Goal: Browse casually: Explore the website without a specific task or goal

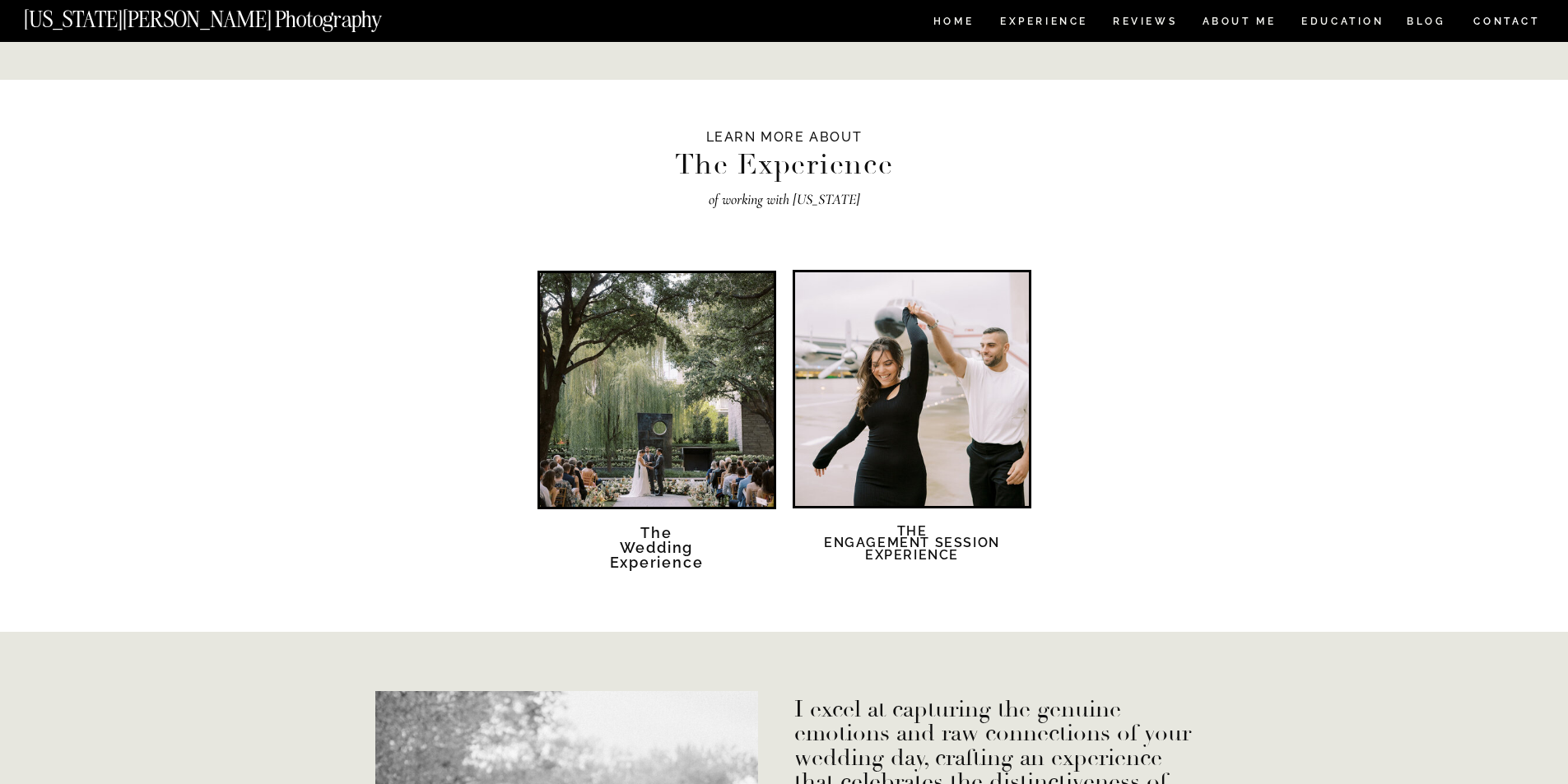
scroll to position [2798, 0]
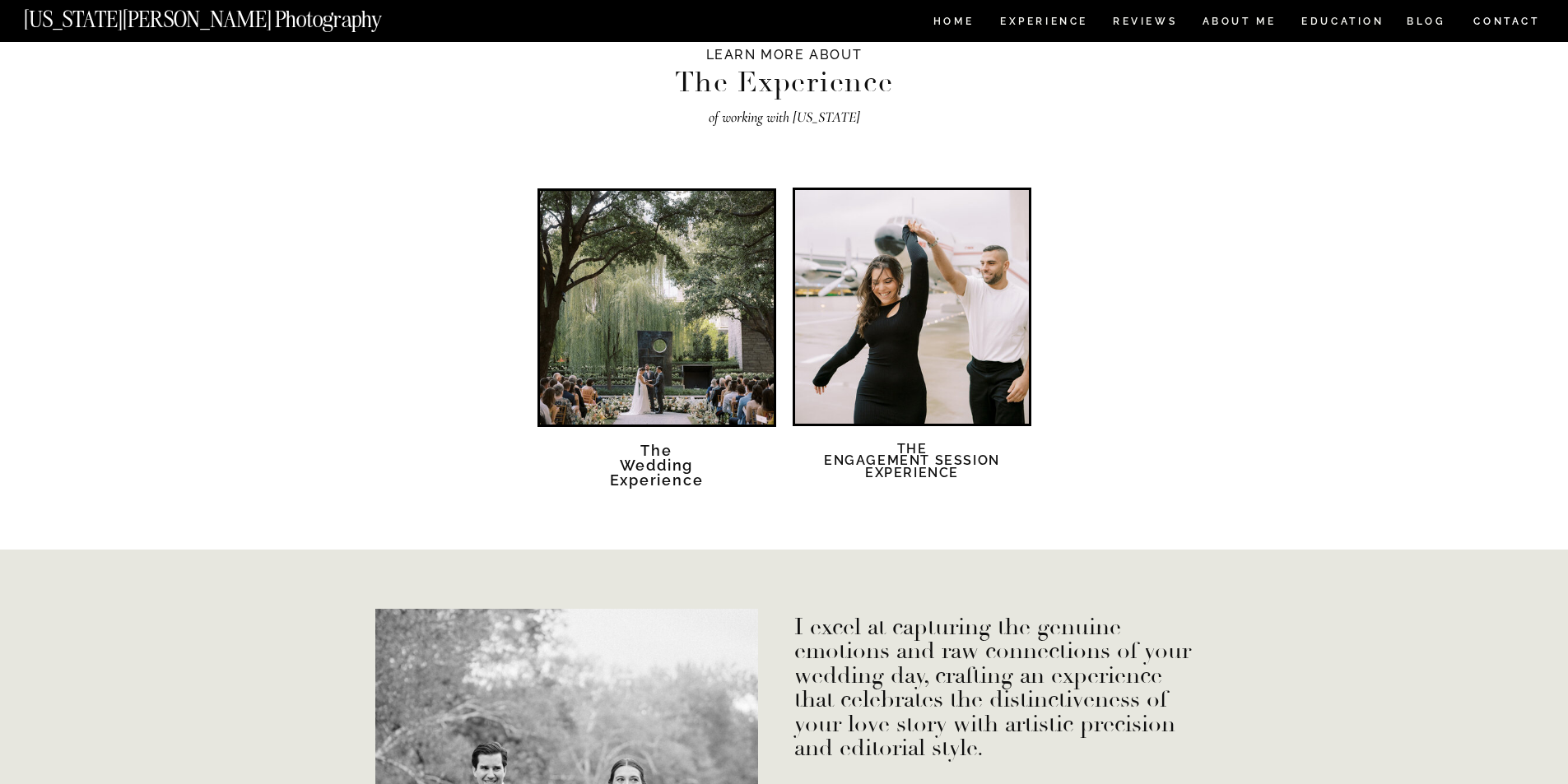
click at [912, 363] on div at bounding box center [911, 307] width 234 height 234
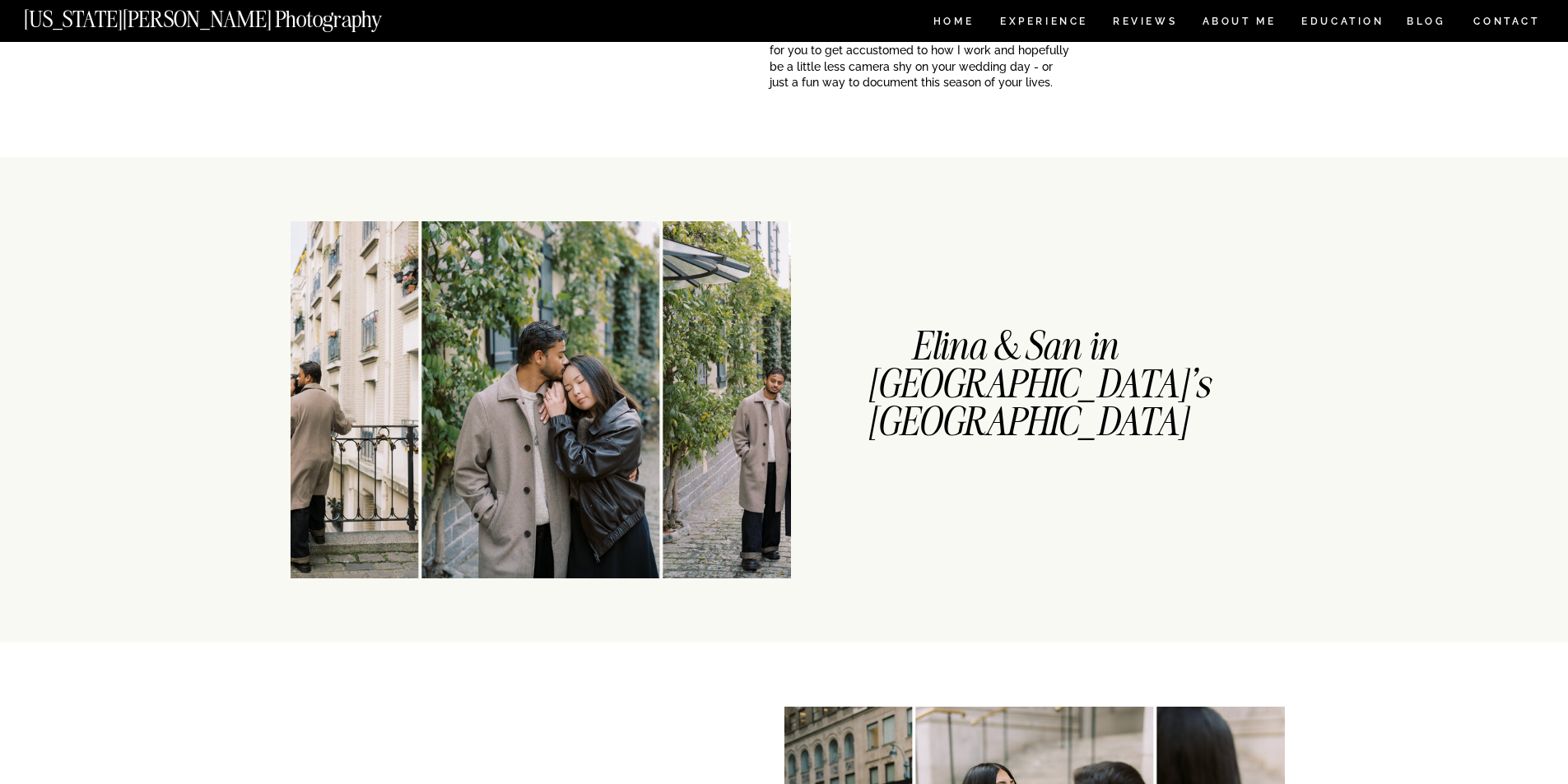
scroll to position [741, 0]
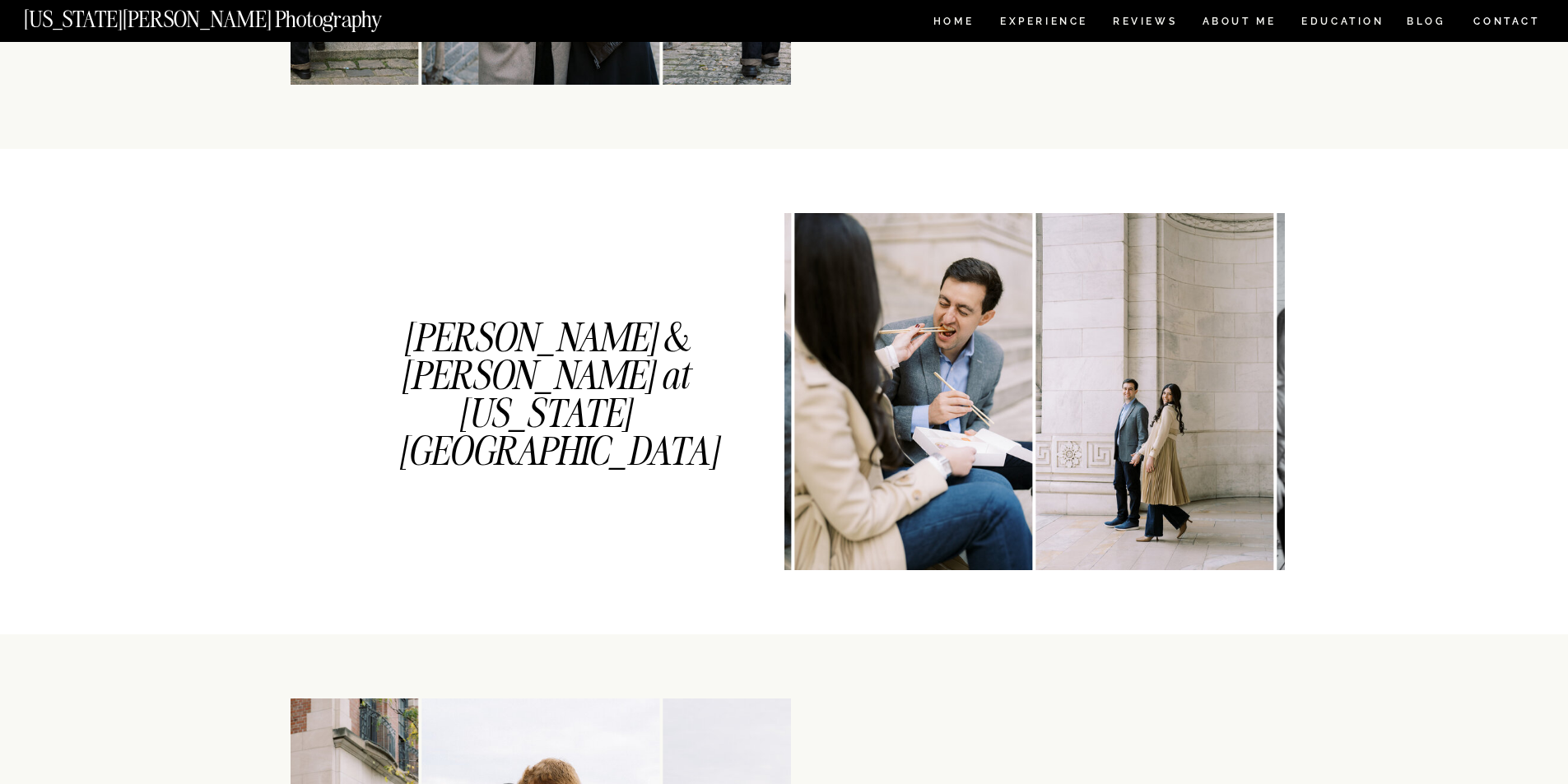
click at [867, 453] on img at bounding box center [912, 392] width 238 height 357
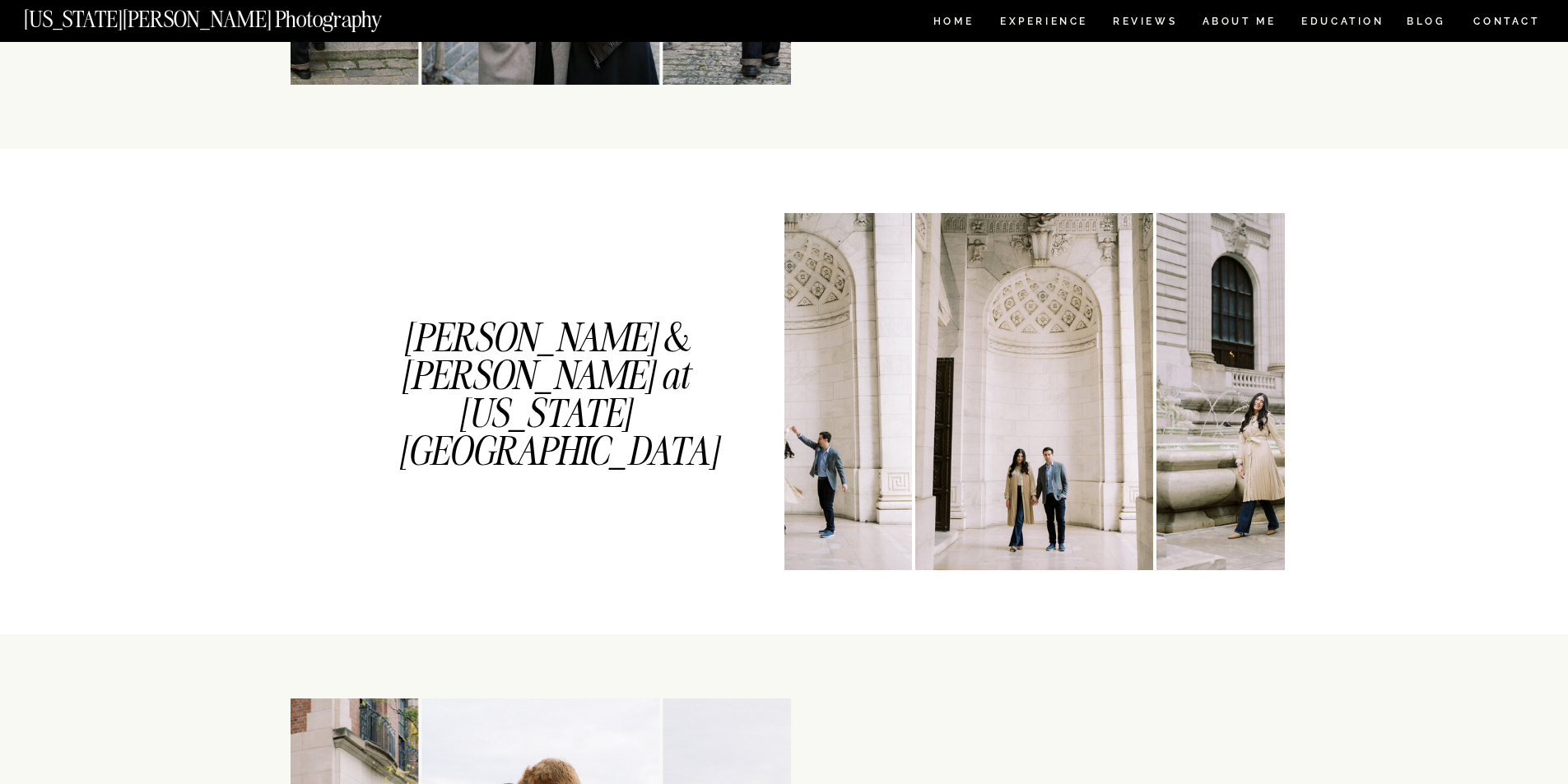
scroll to position [1152, 0]
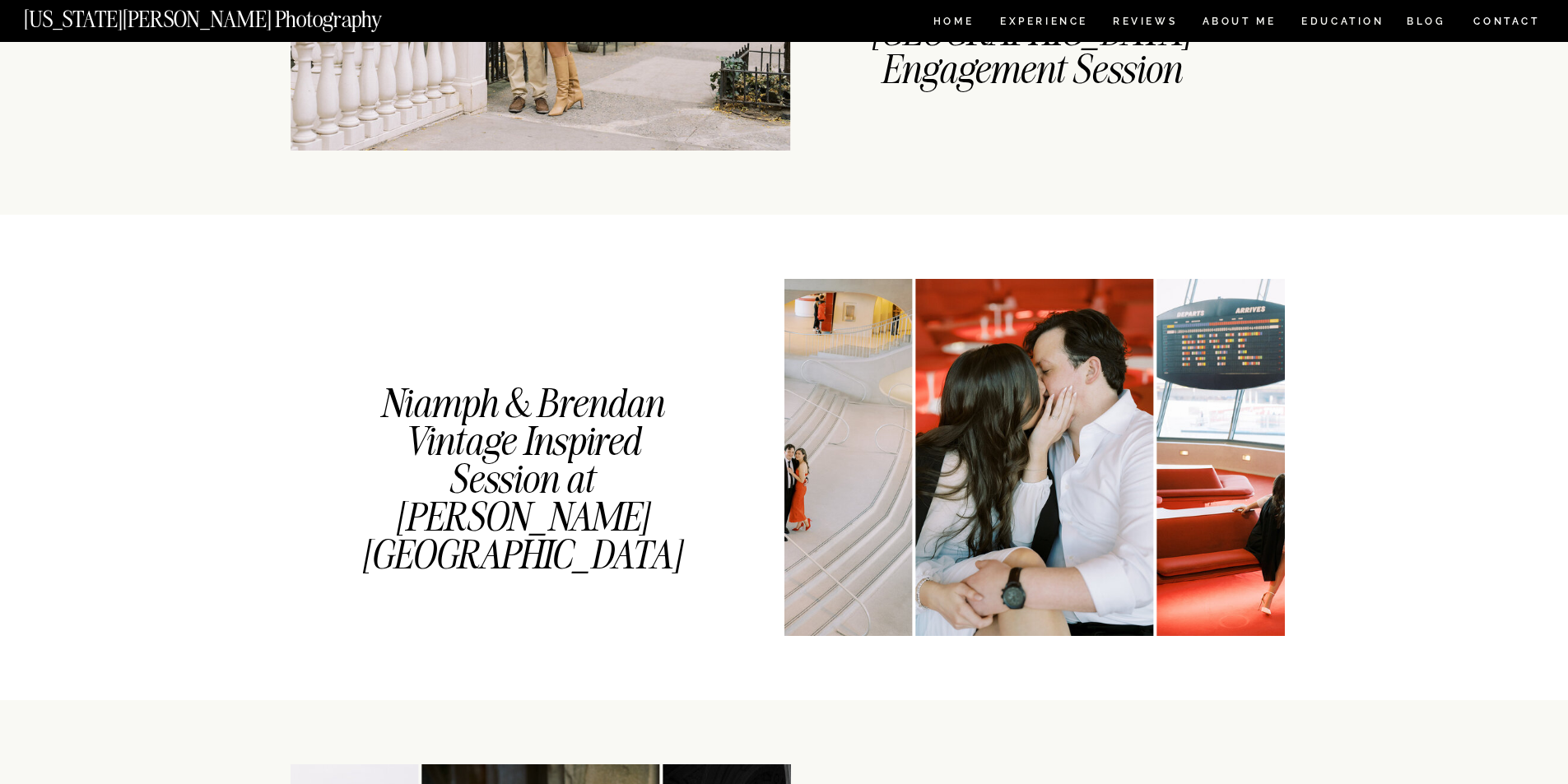
scroll to position [1728, 0]
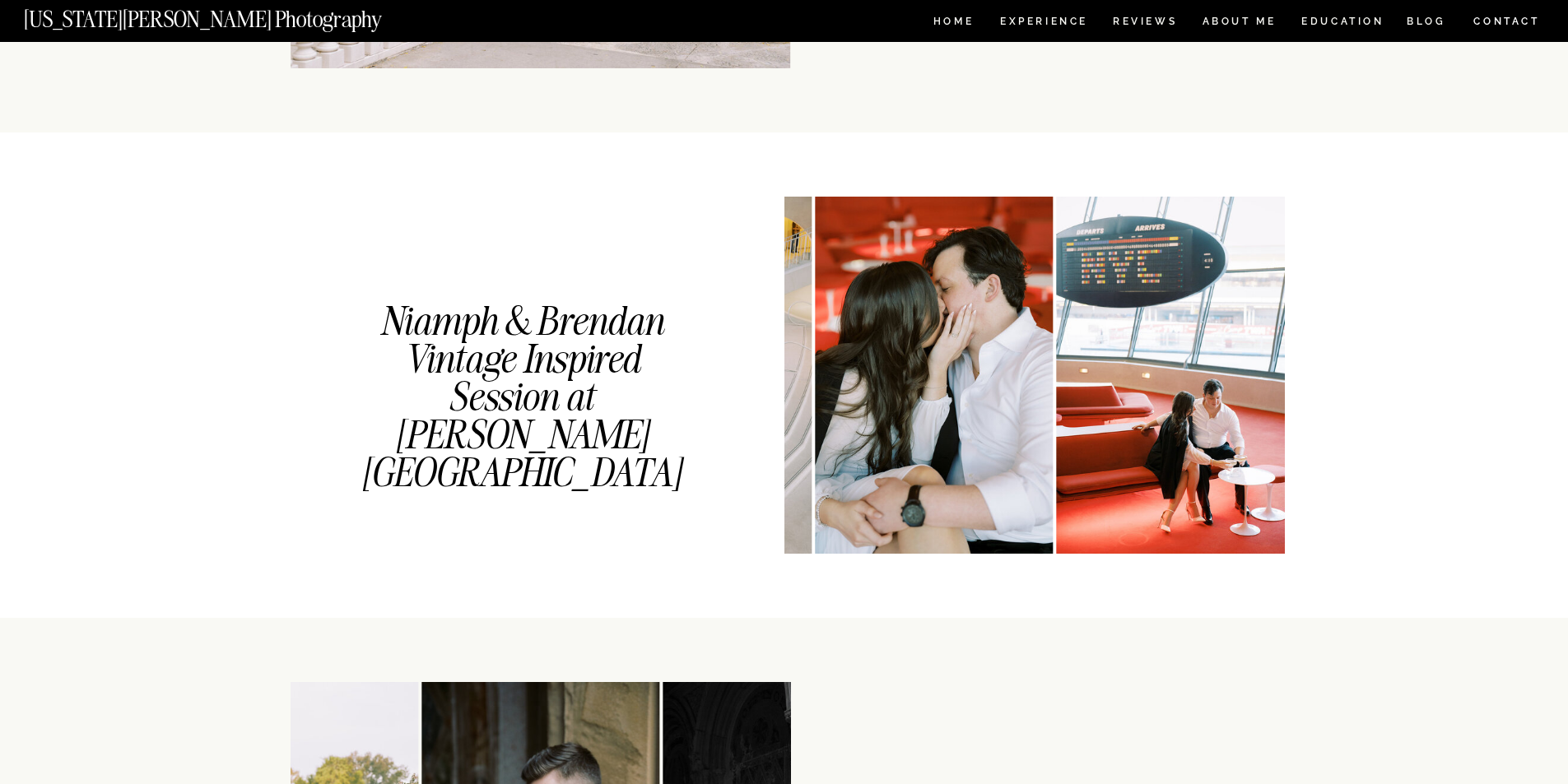
click at [1055, 420] on img at bounding box center [1174, 376] width 238 height 357
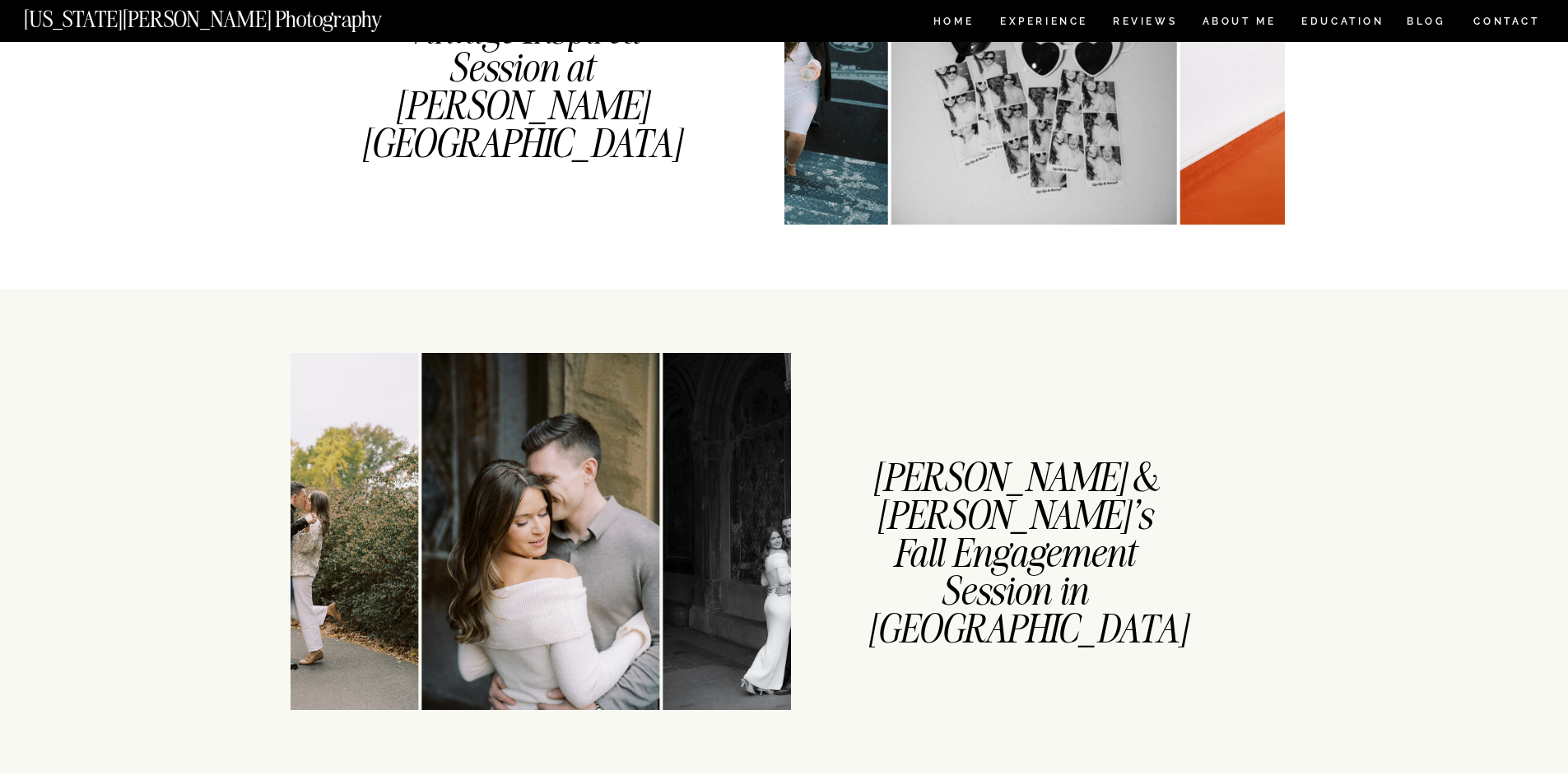
scroll to position [2222, 0]
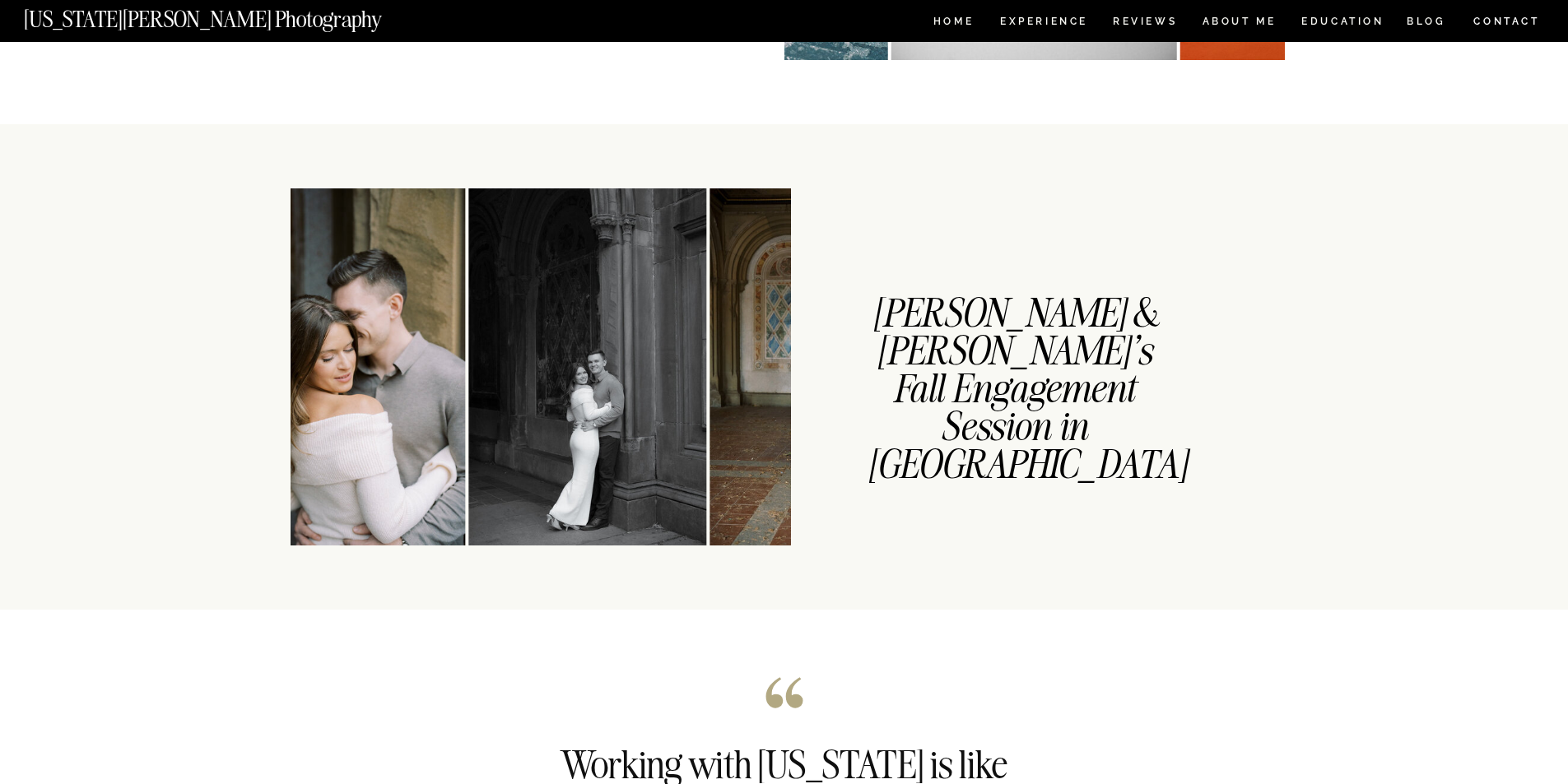
click at [244, 401] on div "CONTACT BLOG REVIEWS ABOUT ME Experience EDUCATION HOME [US_STATE][PERSON_NAME]…" at bounding box center [784, 475] width 1568 height 5393
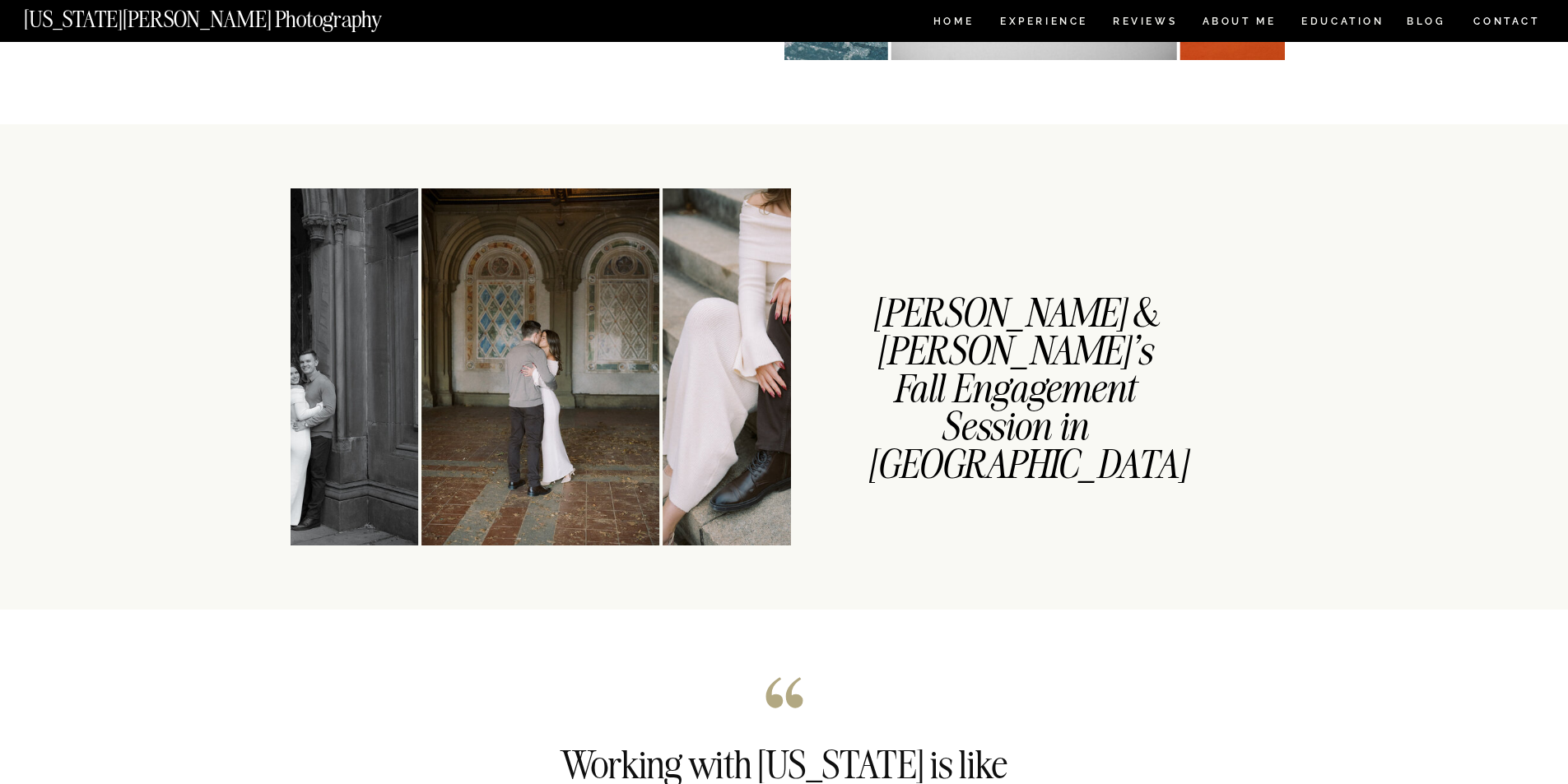
click at [134, 433] on div "CONTACT BLOG REVIEWS ABOUT ME Experience EDUCATION HOME [US_STATE][PERSON_NAME]…" at bounding box center [784, 475] width 1568 height 5393
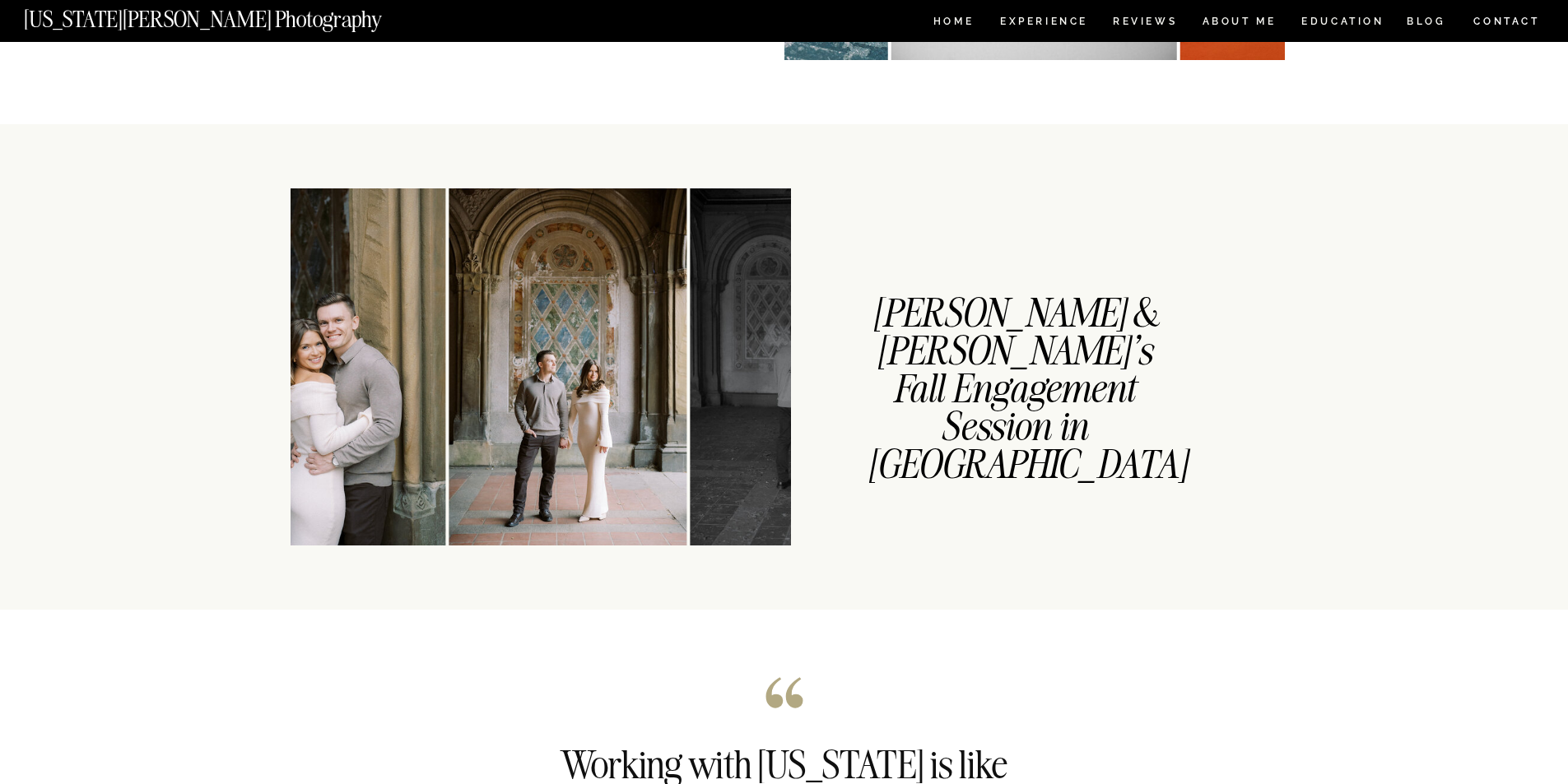
click at [224, 413] on div "CONTACT BLOG REVIEWS ABOUT ME Experience EDUCATION HOME [US_STATE][PERSON_NAME]…" at bounding box center [784, 475] width 1568 height 5393
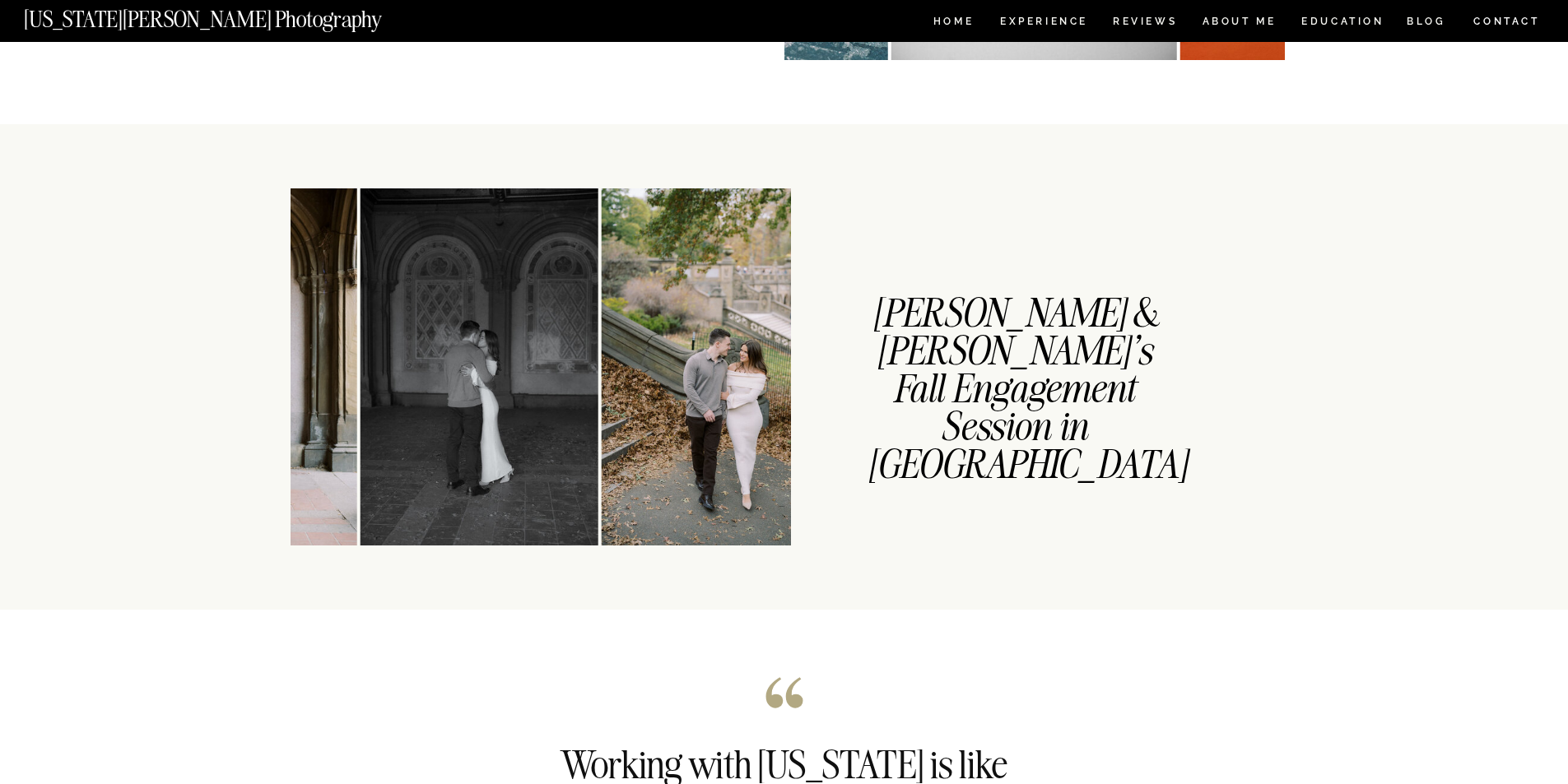
click at [177, 408] on div "CONTACT BLOG REVIEWS ABOUT ME Experience EDUCATION HOME [US_STATE][PERSON_NAME]…" at bounding box center [784, 475] width 1568 height 5393
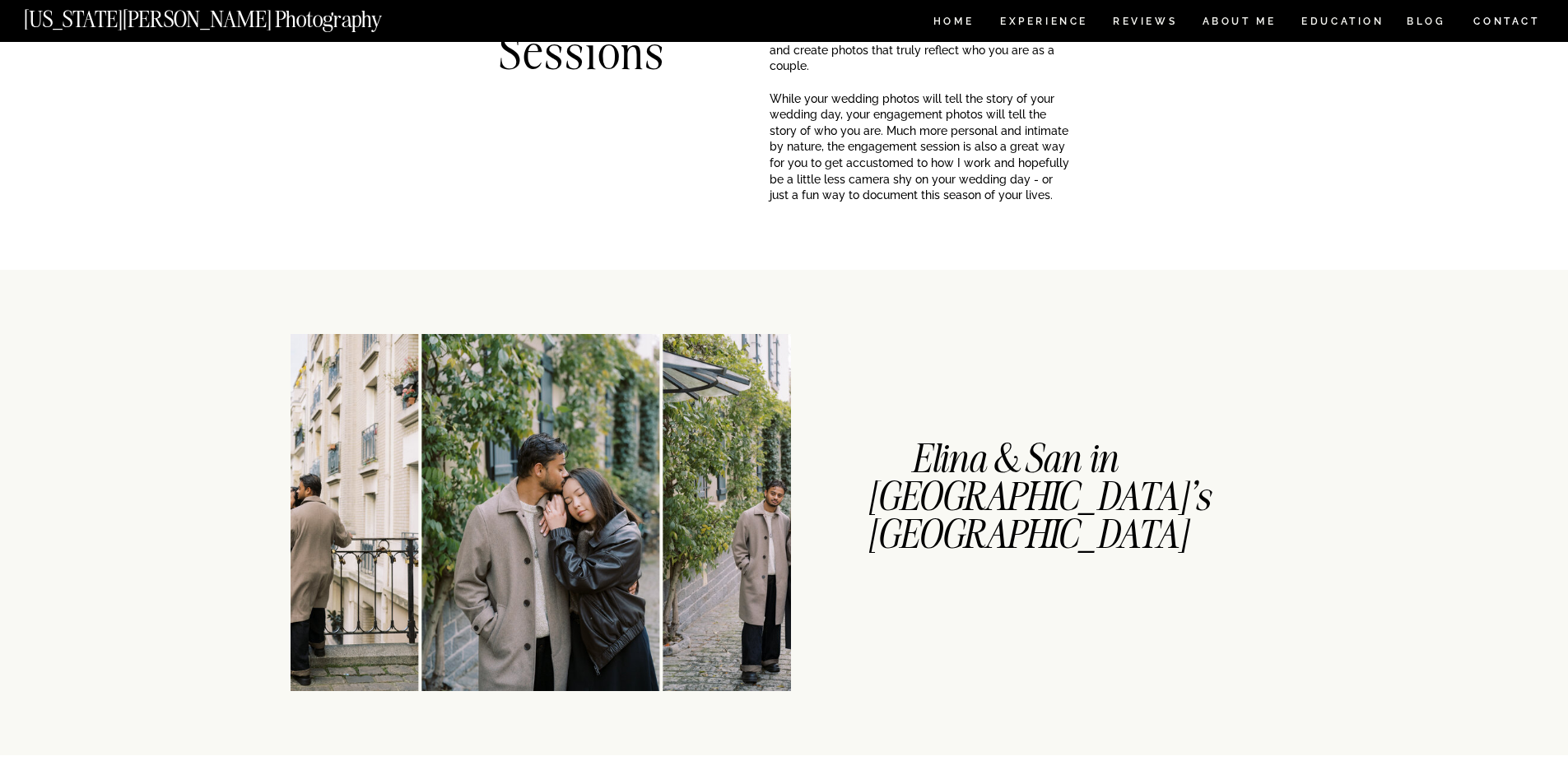
scroll to position [0, 0]
